Goal: Ask a question

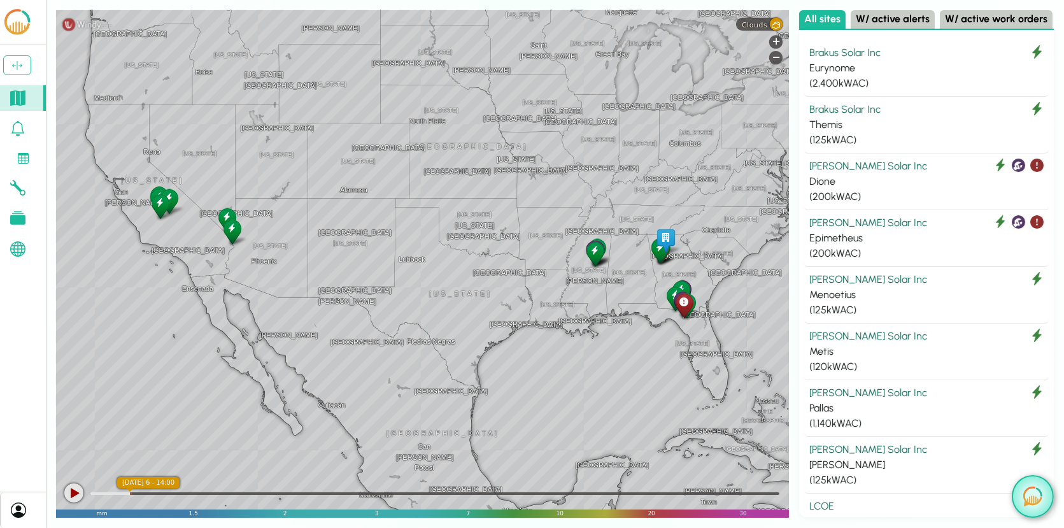
click at [1033, 498] on img at bounding box center [1032, 496] width 19 height 20
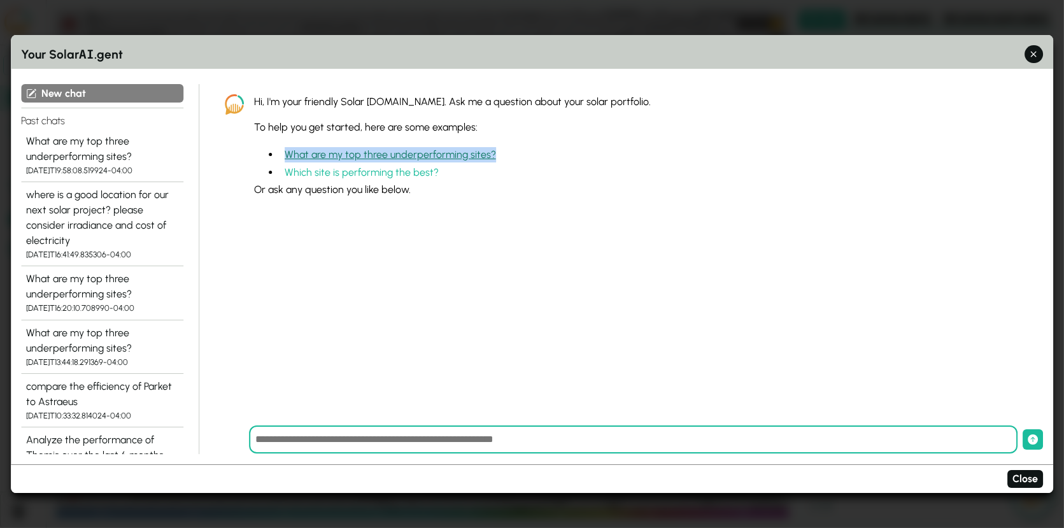
drag, startPoint x: 509, startPoint y: 150, endPoint x: 286, endPoint y: 158, distance: 223.6
click at [286, 158] on li "What are my top three underperforming sites?" at bounding box center [651, 154] width 744 height 18
copy button "What are my top three underperforming sites?"
click at [83, 160] on div "What are my top three underperforming sites?" at bounding box center [102, 149] width 152 height 31
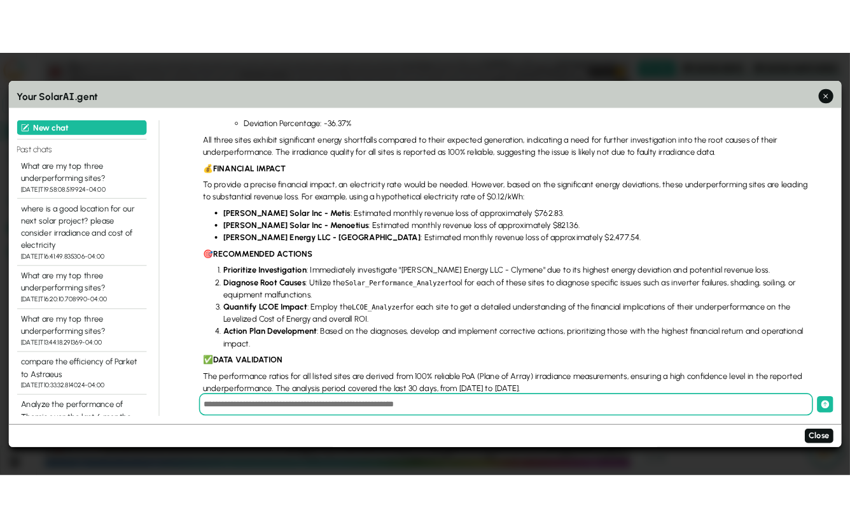
scroll to position [503, 0]
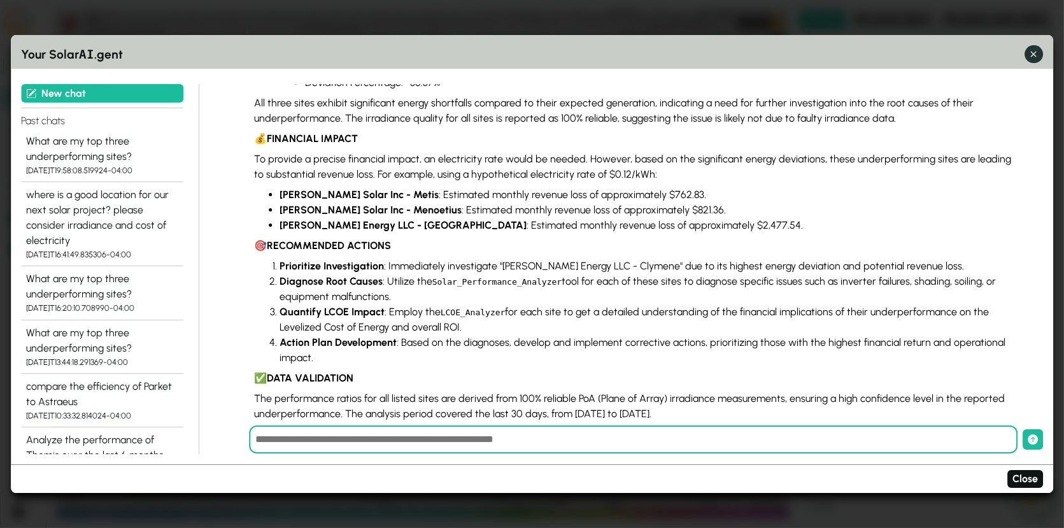
click at [1028, 57] on icon "button" at bounding box center [1033, 54] width 13 height 13
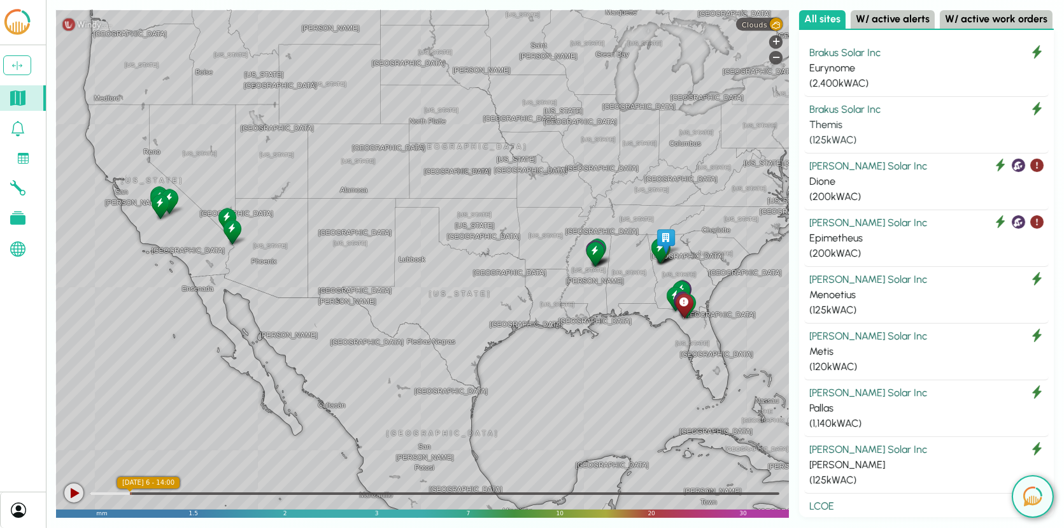
click at [878, 103] on div "Brakus Solar Inc" at bounding box center [926, 109] width 234 height 15
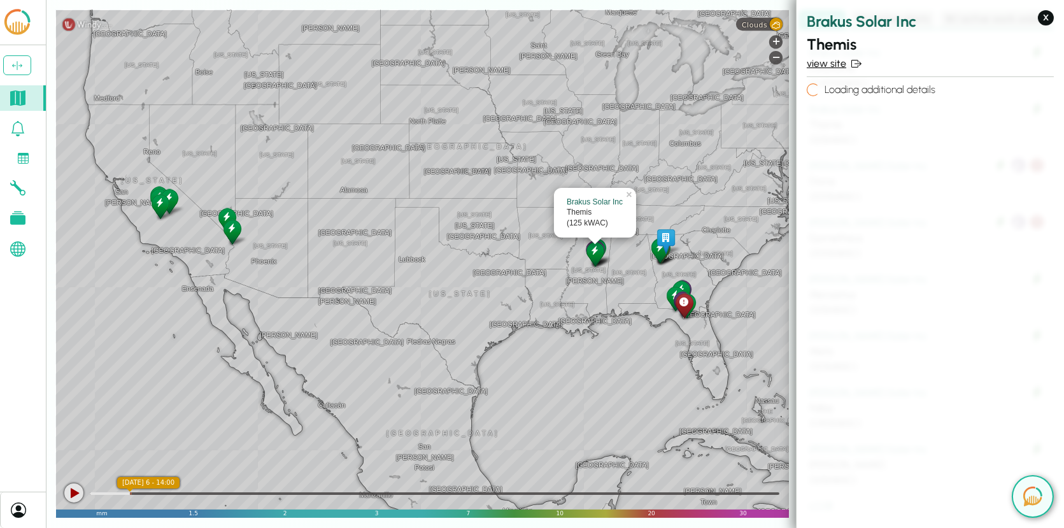
click at [841, 66] on link "view site" at bounding box center [930, 63] width 247 height 15
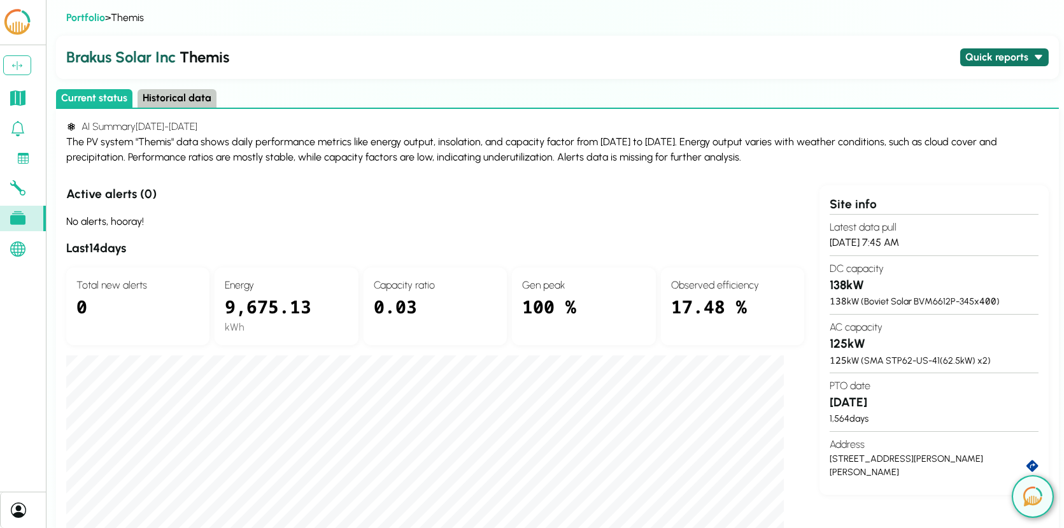
click at [1032, 55] on button "Quick reports" at bounding box center [1004, 57] width 88 height 18
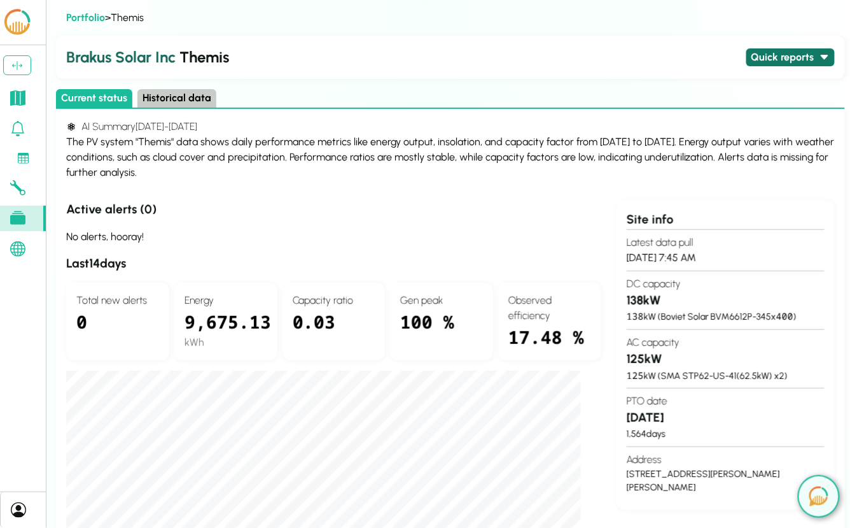
click at [790, 50] on button "Quick reports" at bounding box center [791, 57] width 88 height 18
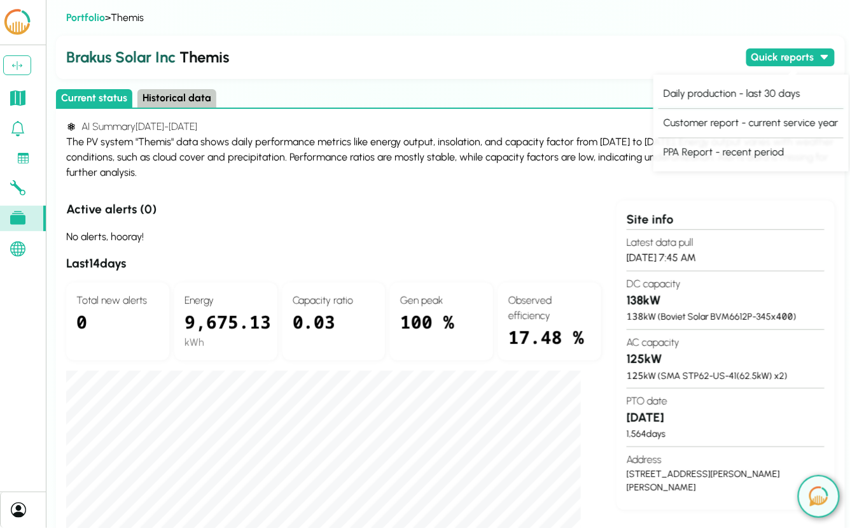
click at [188, 104] on button "Historical data" at bounding box center [177, 98] width 79 height 18
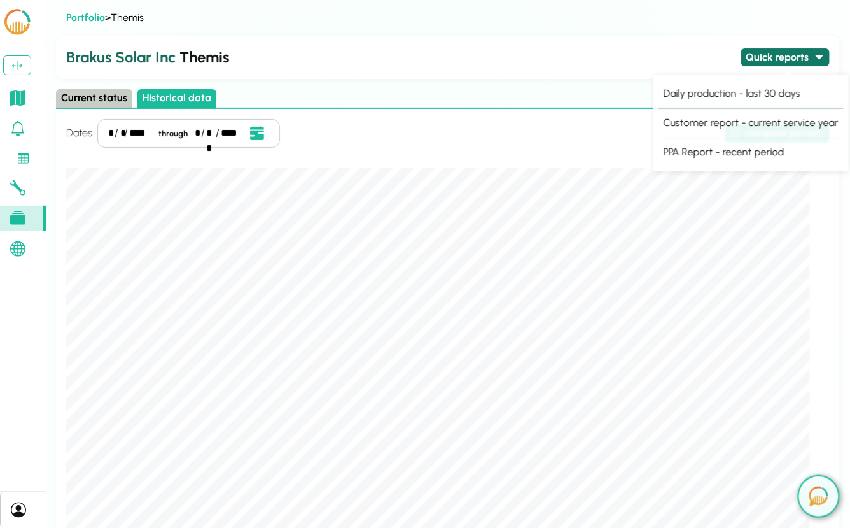
click at [808, 60] on button "Quick reports" at bounding box center [786, 57] width 88 height 18
